Goal: Understand process/instructions

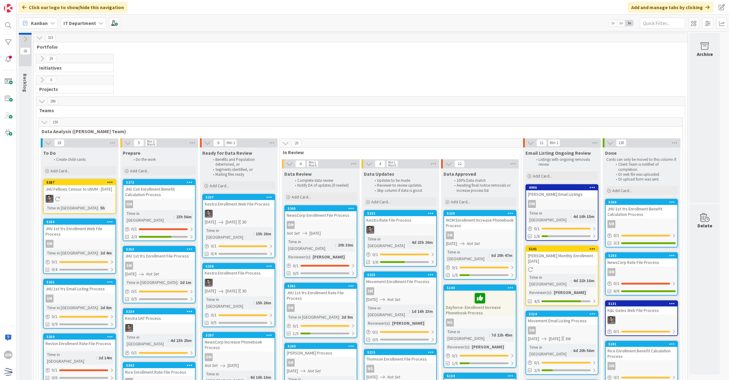
scroll to position [91, 0]
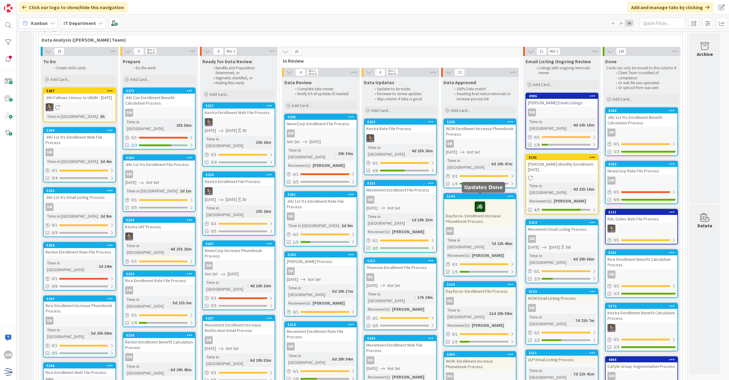
click at [482, 202] on icon at bounding box center [480, 206] width 10 height 10
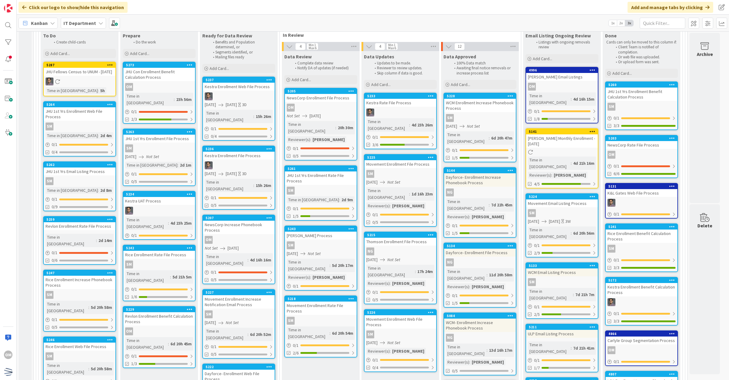
scroll to position [129, 0]
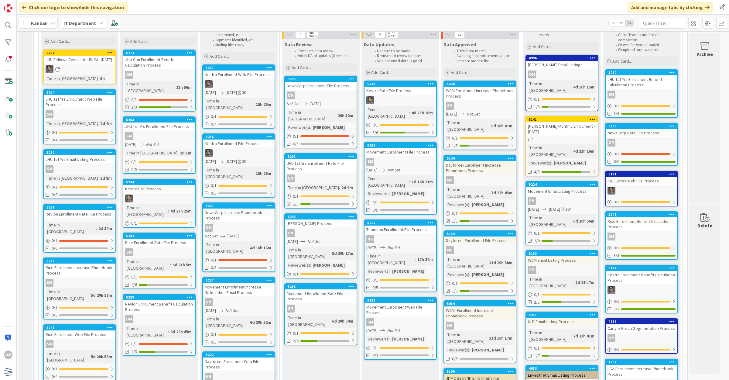
click at [420, 235] on div "NG" at bounding box center [400, 239] width 72 height 8
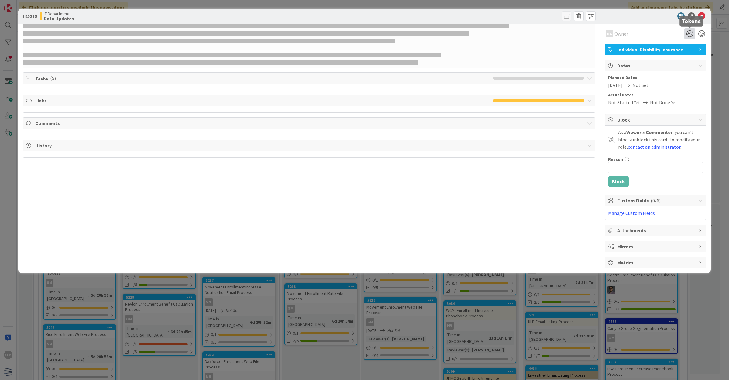
click at [690, 33] on icon at bounding box center [689, 33] width 11 height 11
click at [683, 83] on icon at bounding box center [682, 83] width 5 height 5
click at [699, 14] on icon at bounding box center [701, 15] width 7 height 7
click at [703, 14] on icon at bounding box center [701, 15] width 7 height 7
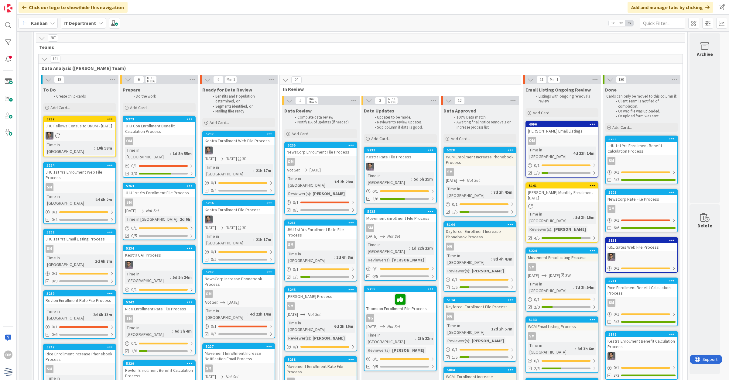
scroll to position [76, 0]
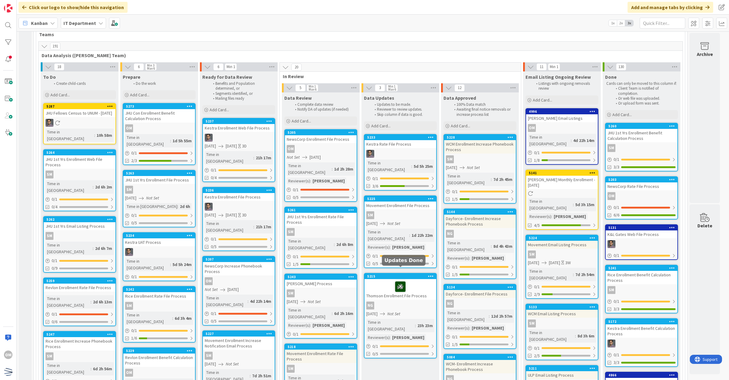
click at [401, 281] on icon at bounding box center [400, 286] width 10 height 10
